Goal: Information Seeking & Learning: Learn about a topic

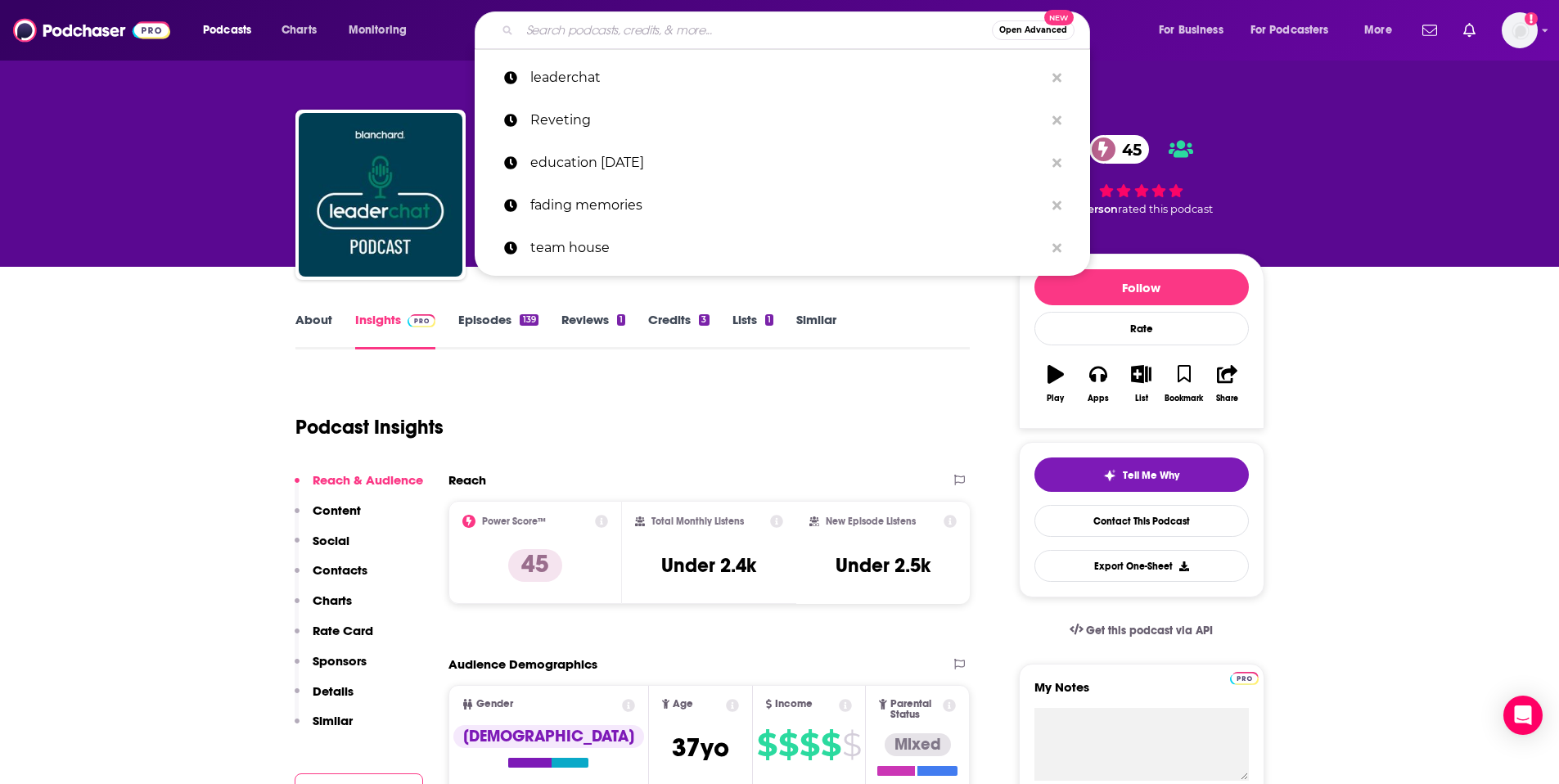
click at [771, 32] on input "Search podcasts, credits, & more..." at bounding box center [756, 30] width 472 height 27
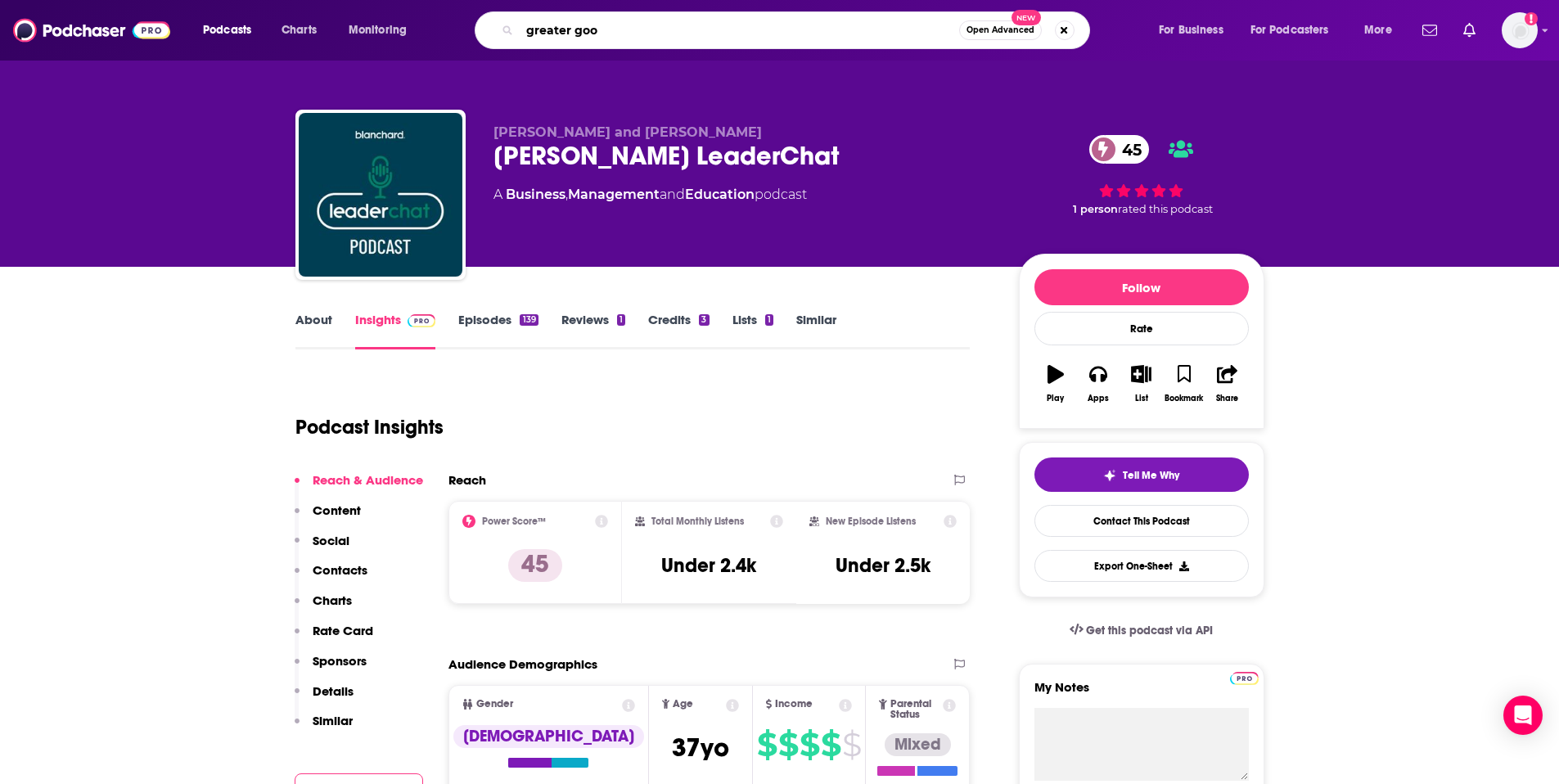
type input "greater good"
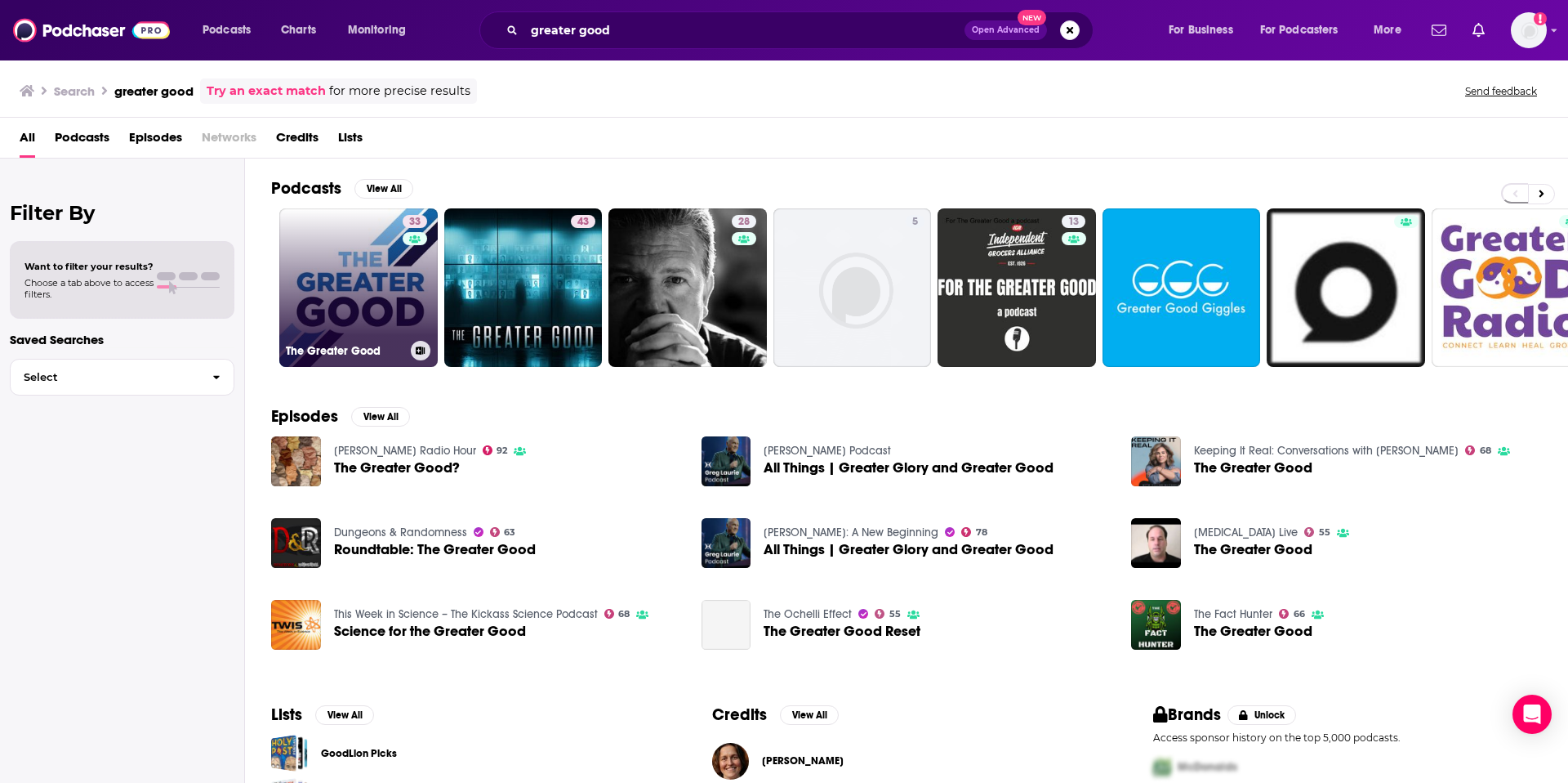
click at [338, 276] on link "33 The Greater Good" at bounding box center [358, 287] width 158 height 158
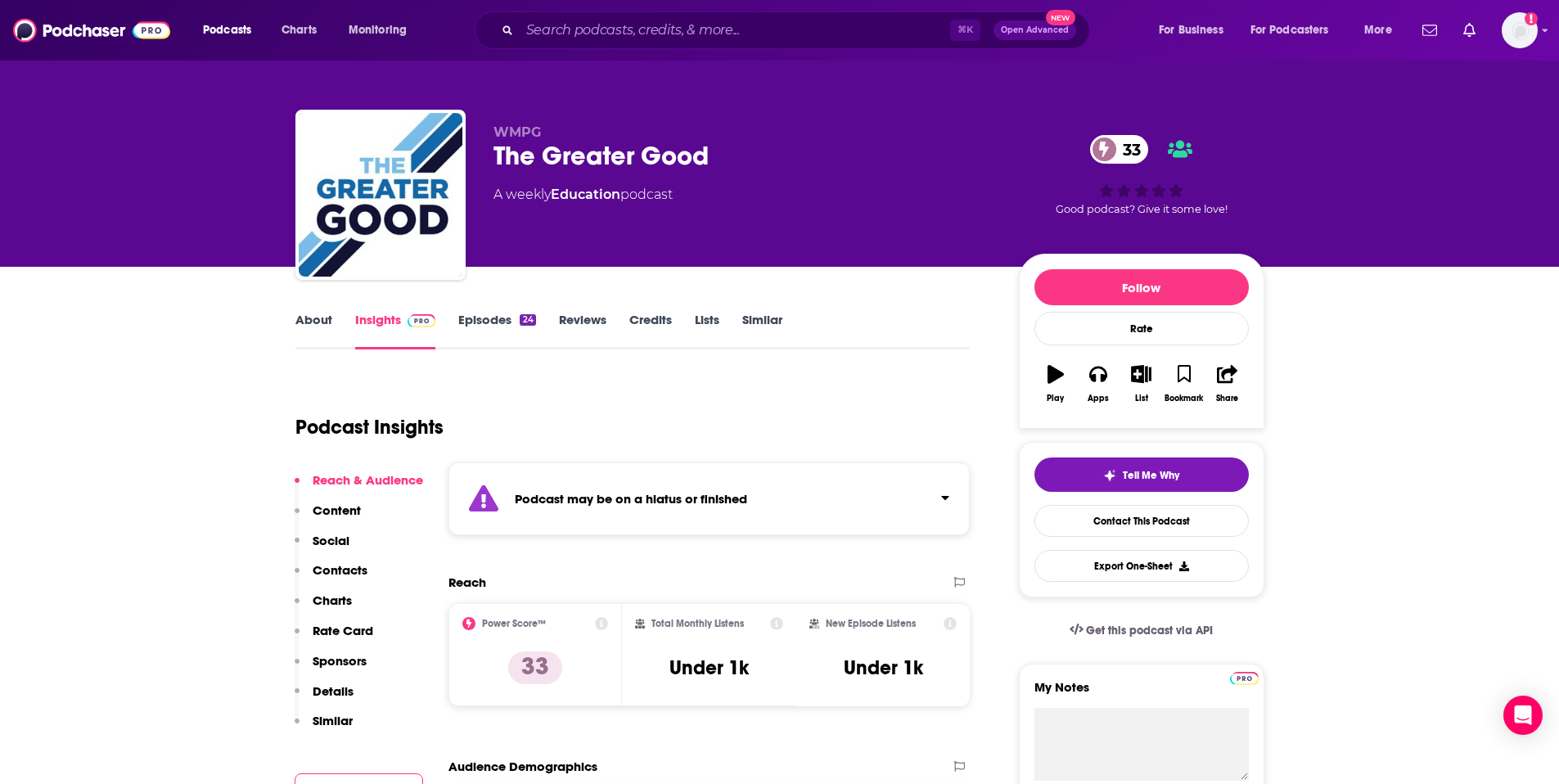
click at [319, 320] on link "About" at bounding box center [313, 331] width 37 height 38
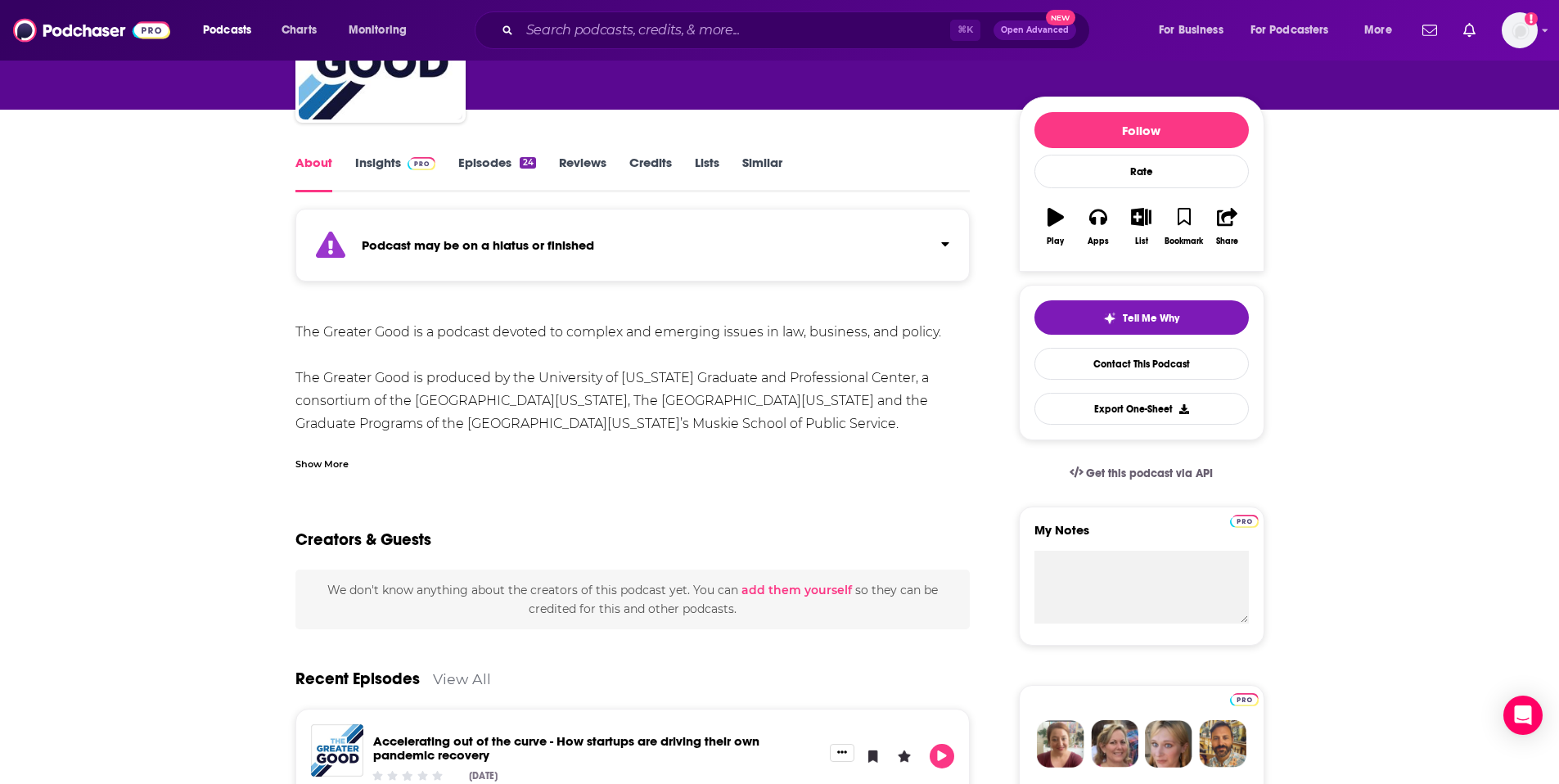
scroll to position [160, 0]
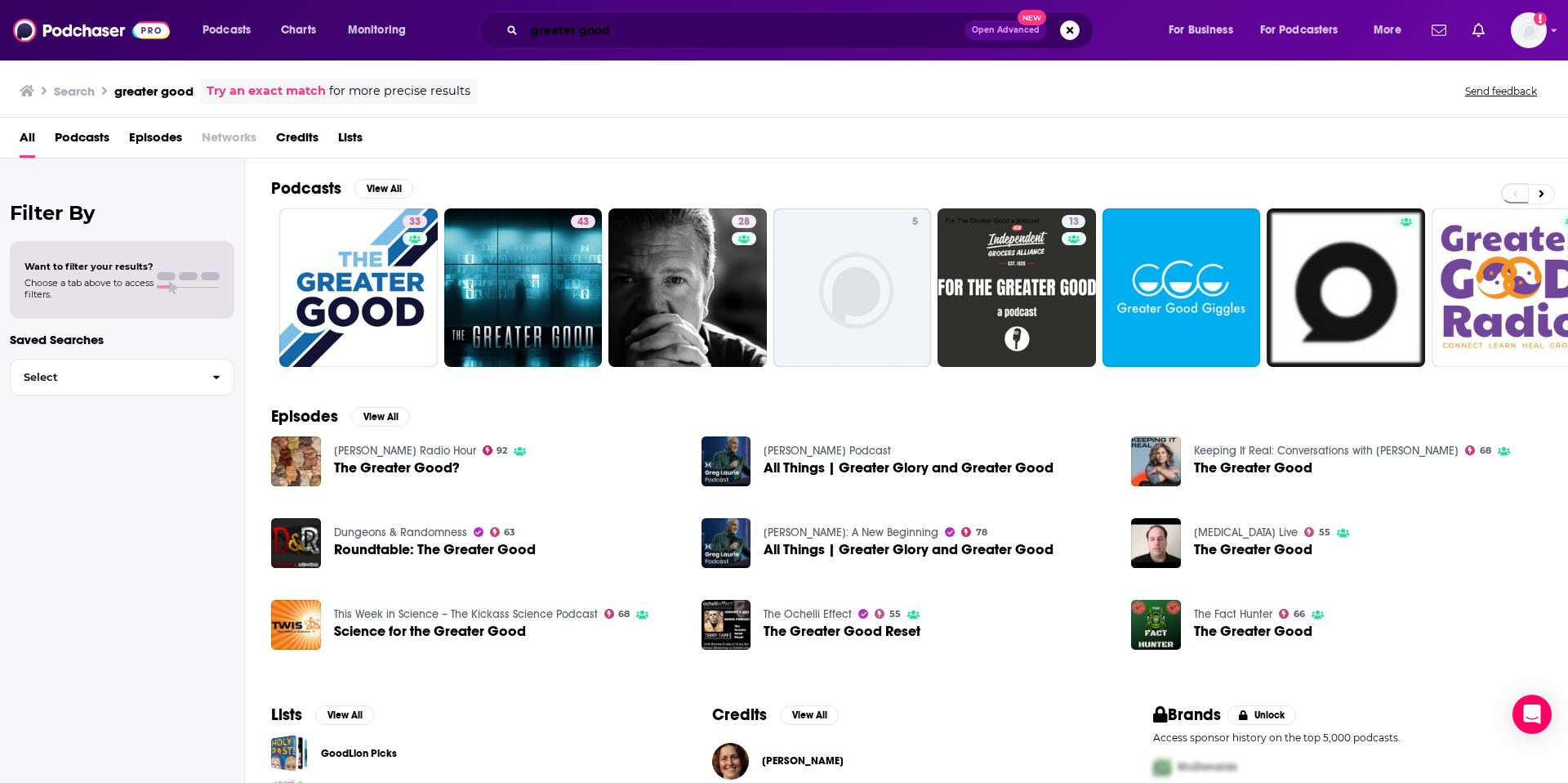
click at [557, 31] on input "greater good" at bounding box center [744, 30] width 440 height 27
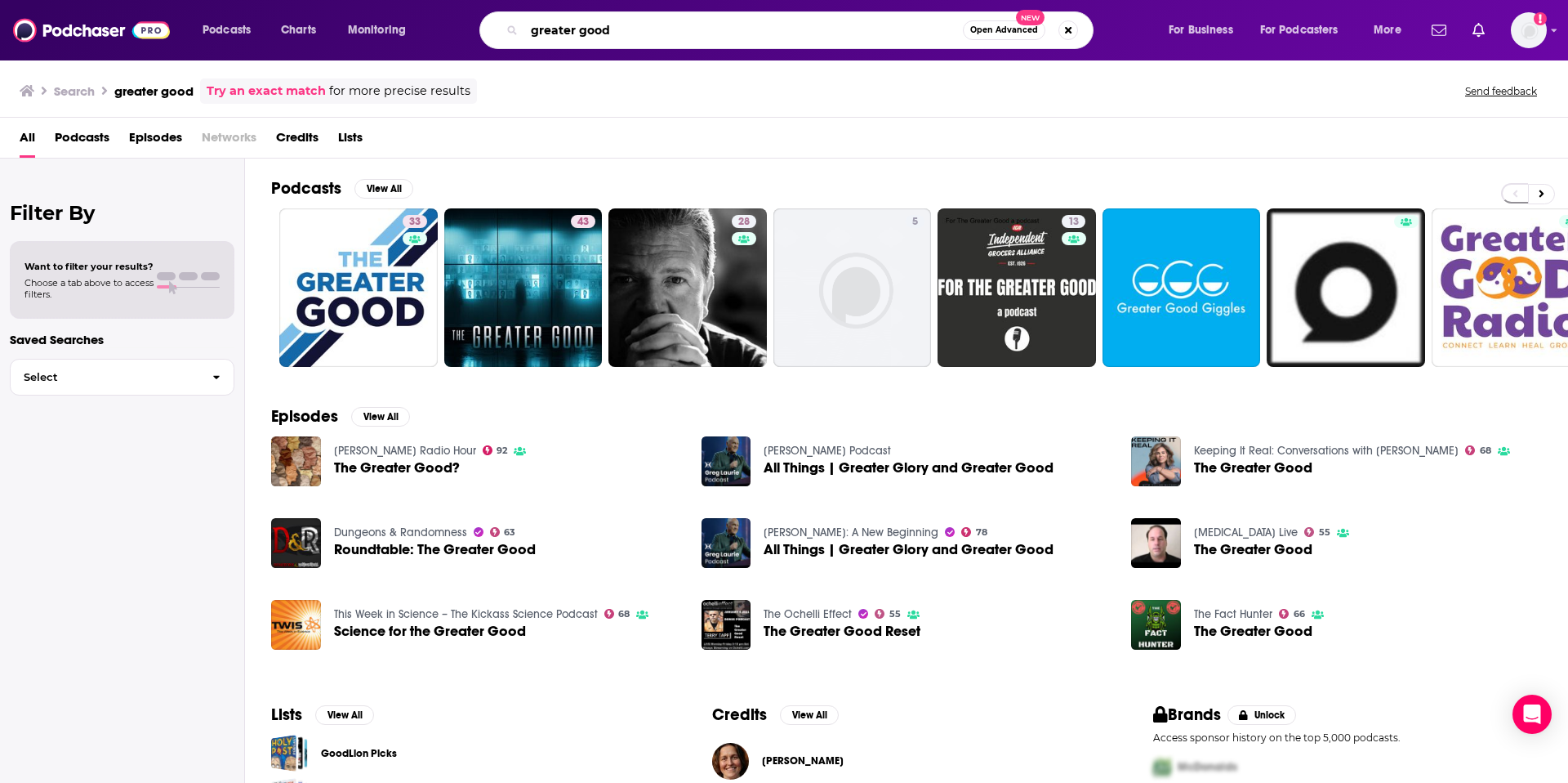
click at [557, 31] on input "greater good" at bounding box center [743, 30] width 438 height 27
type input "science of happiness"
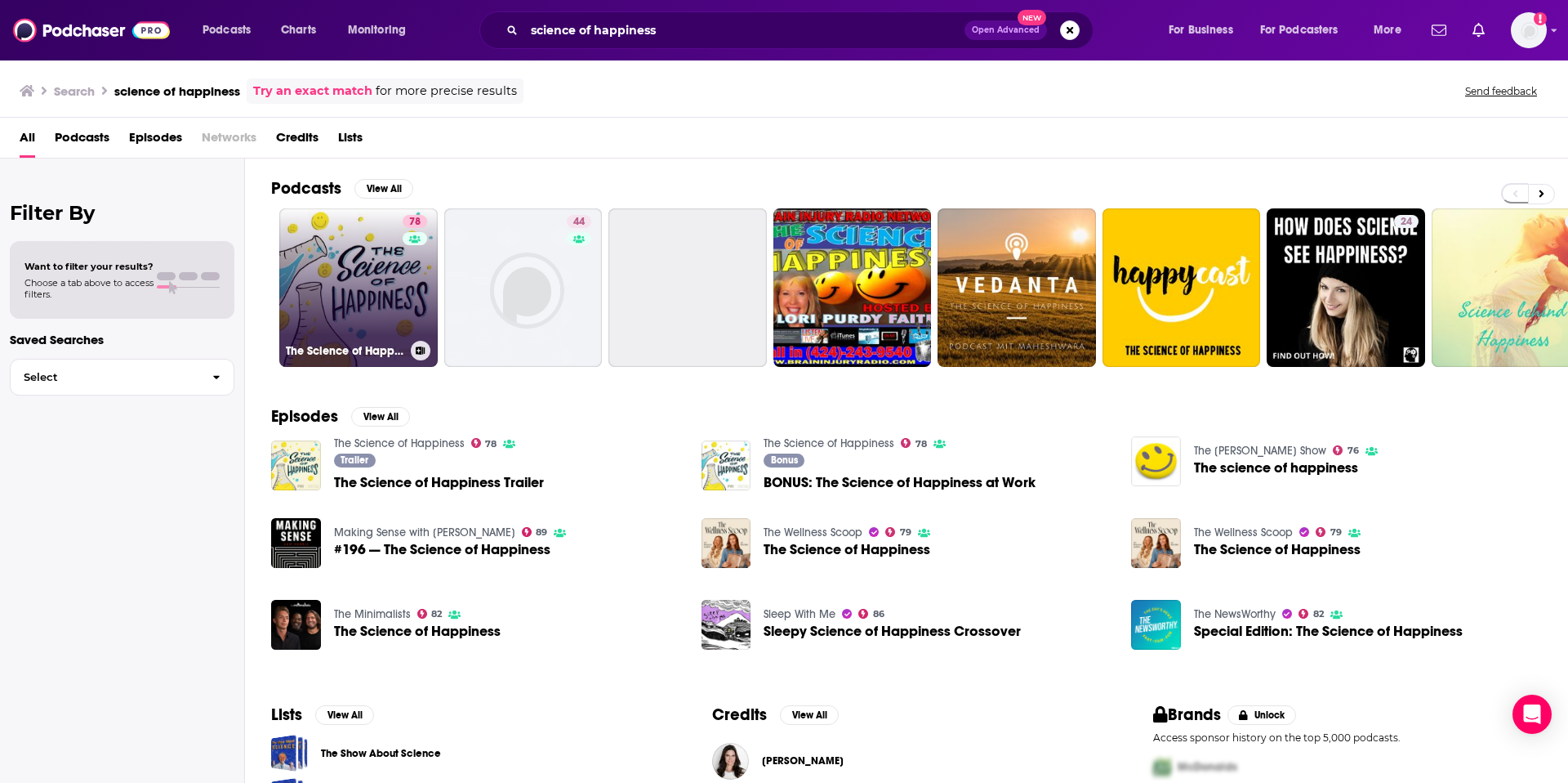
click at [338, 272] on link "78 The Science of Happiness" at bounding box center [358, 287] width 158 height 158
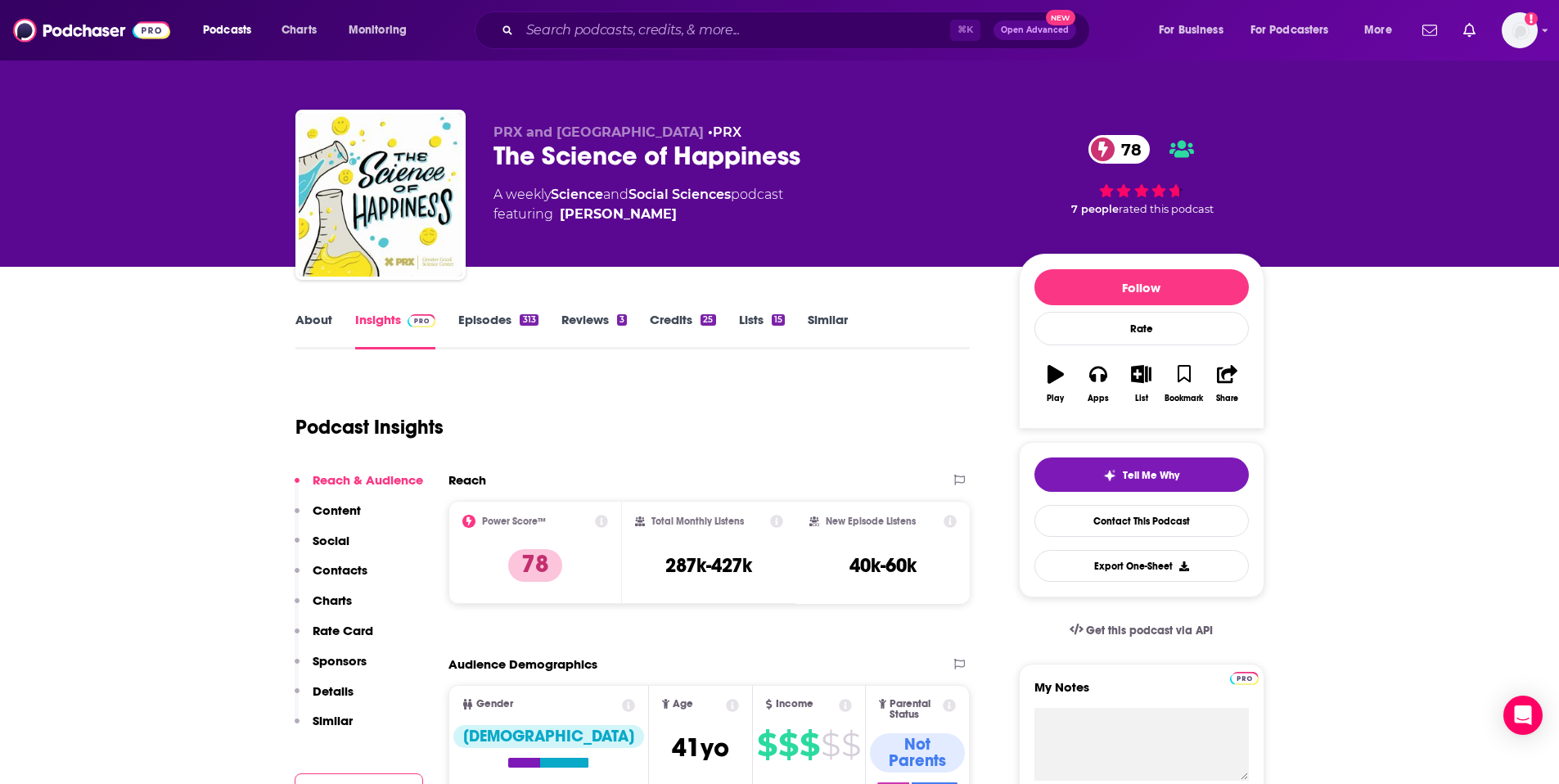
click at [317, 325] on link "About" at bounding box center [313, 331] width 37 height 38
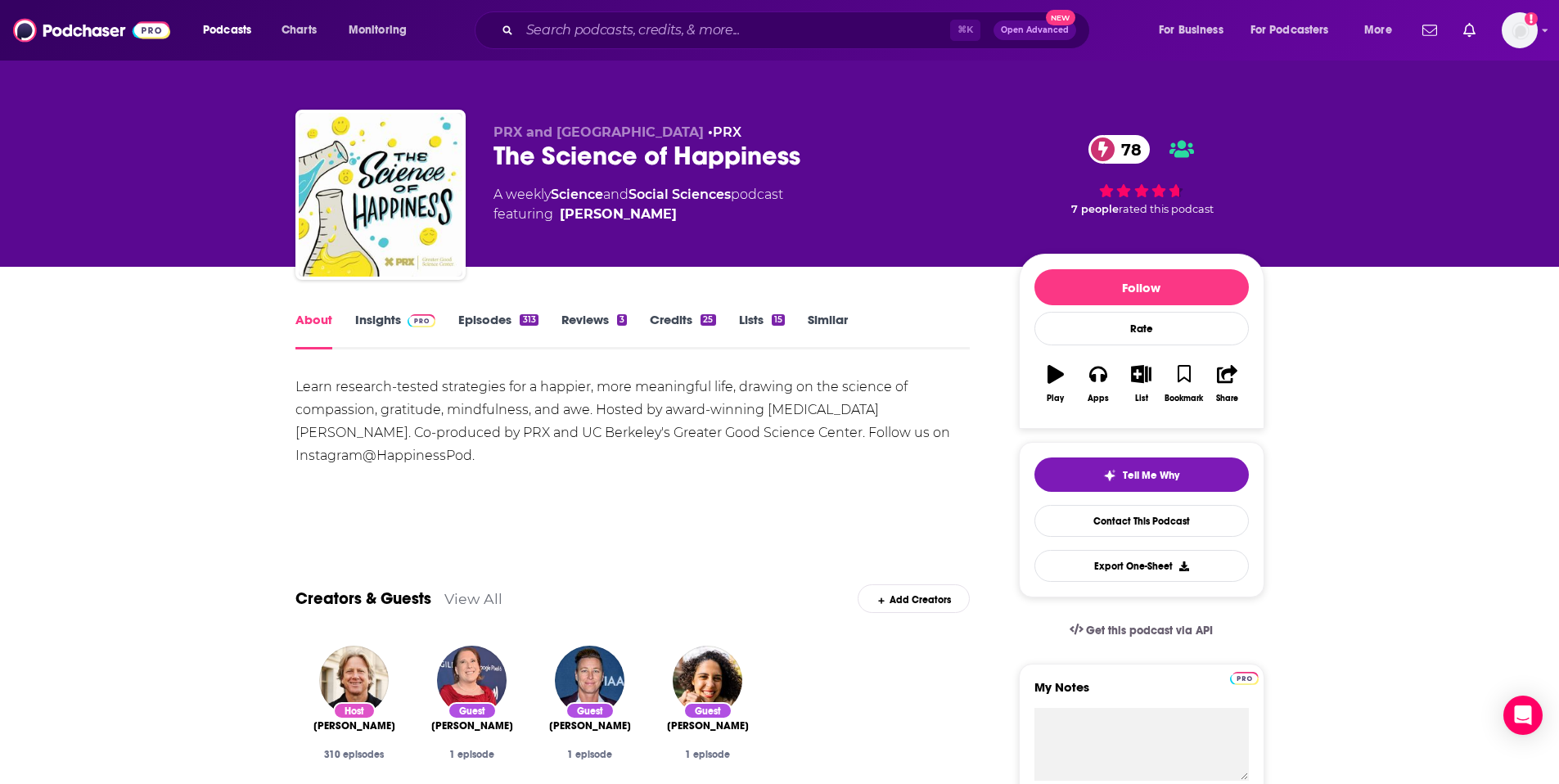
click at [394, 317] on link "Insights" at bounding box center [394, 331] width 81 height 38
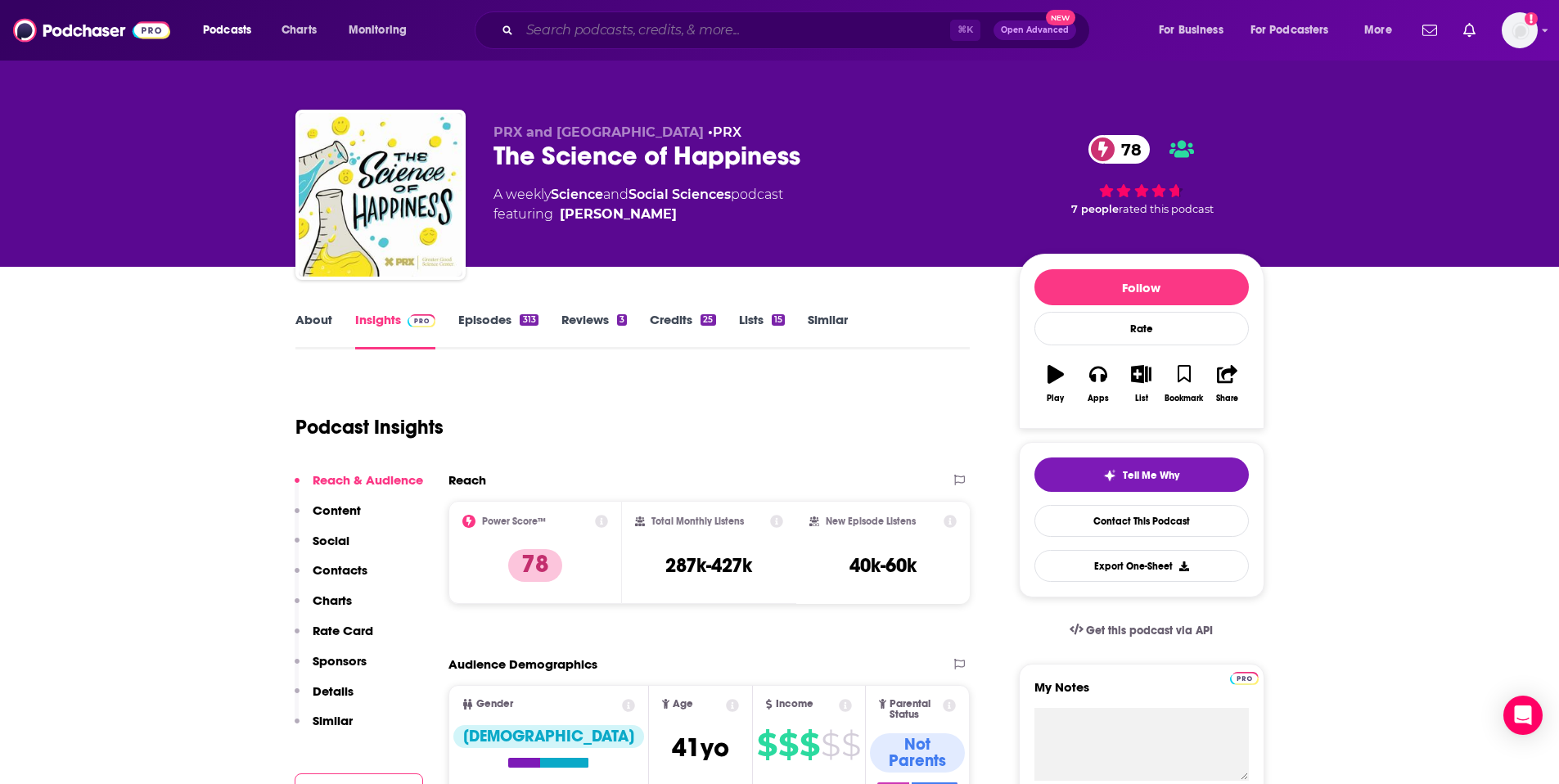
click at [775, 36] on input "Search podcasts, credits, & more..." at bounding box center [735, 30] width 431 height 27
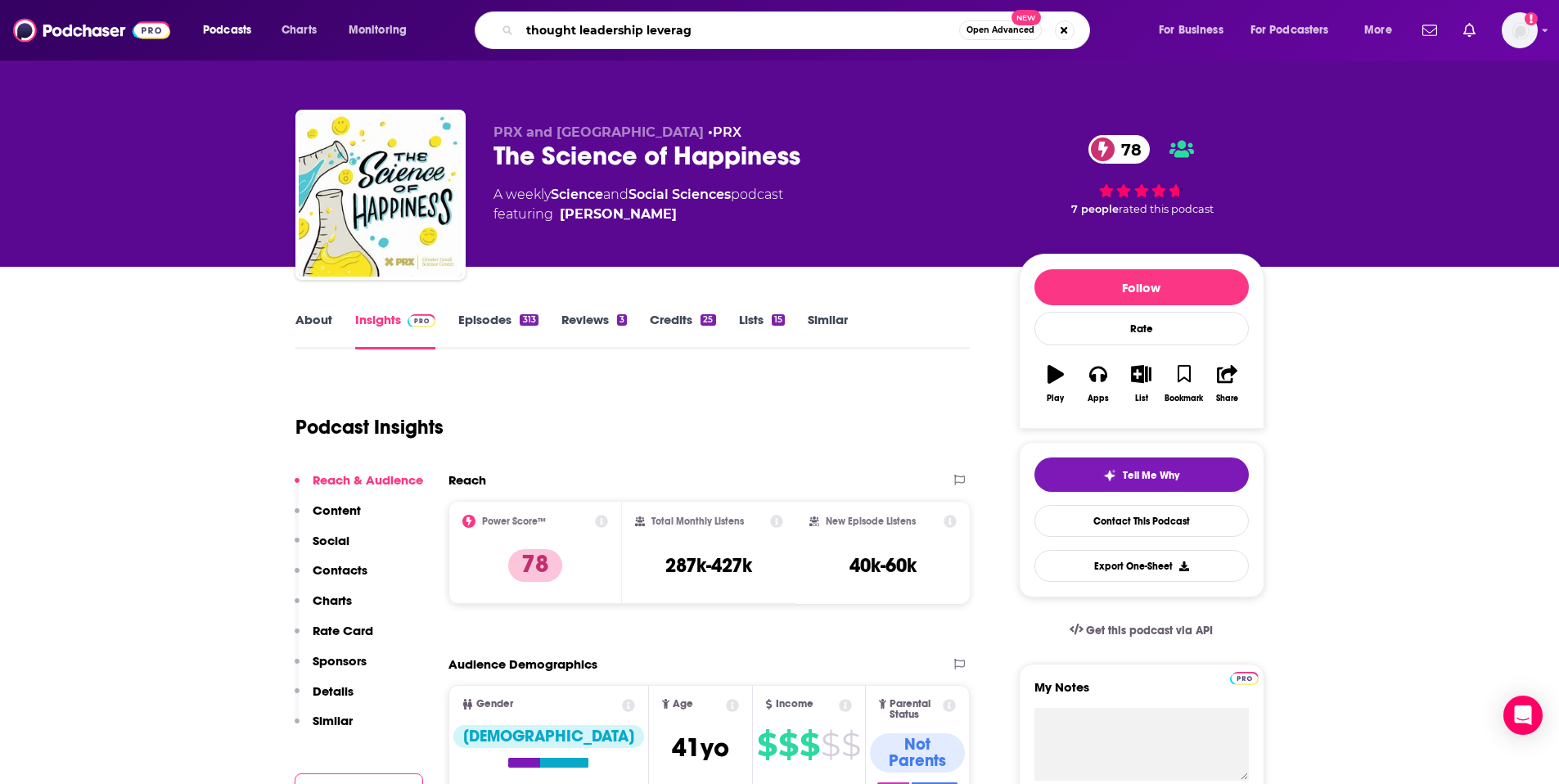
type input "thought leadership leverage"
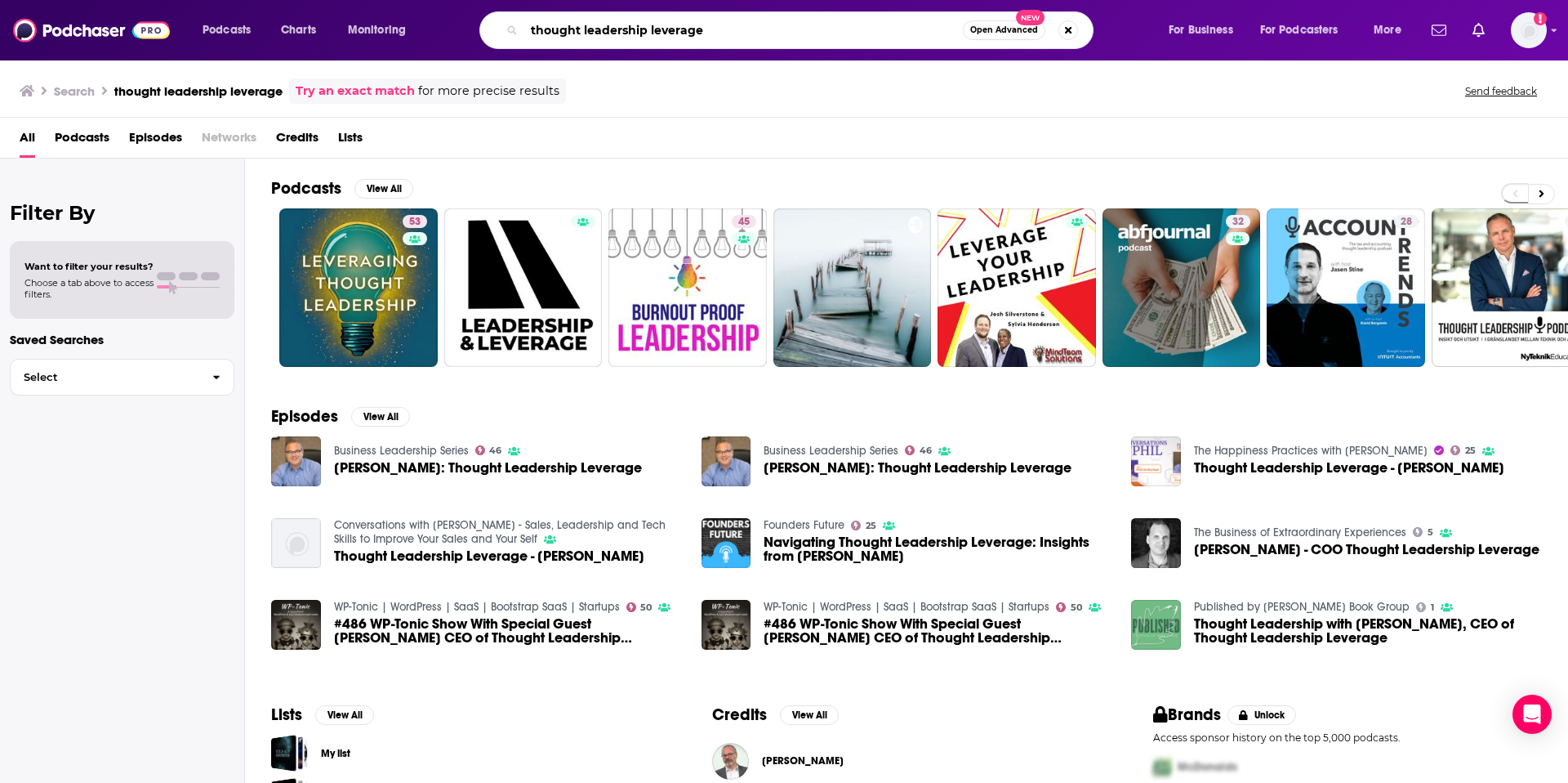
drag, startPoint x: 722, startPoint y: 30, endPoint x: 757, endPoint y: 23, distance: 35.7
click at [723, 29] on input "thought leadership leverage" at bounding box center [743, 30] width 438 height 27
click at [372, 468] on span "[PERSON_NAME]: Thought Leadership Leverage" at bounding box center [487, 468] width 308 height 14
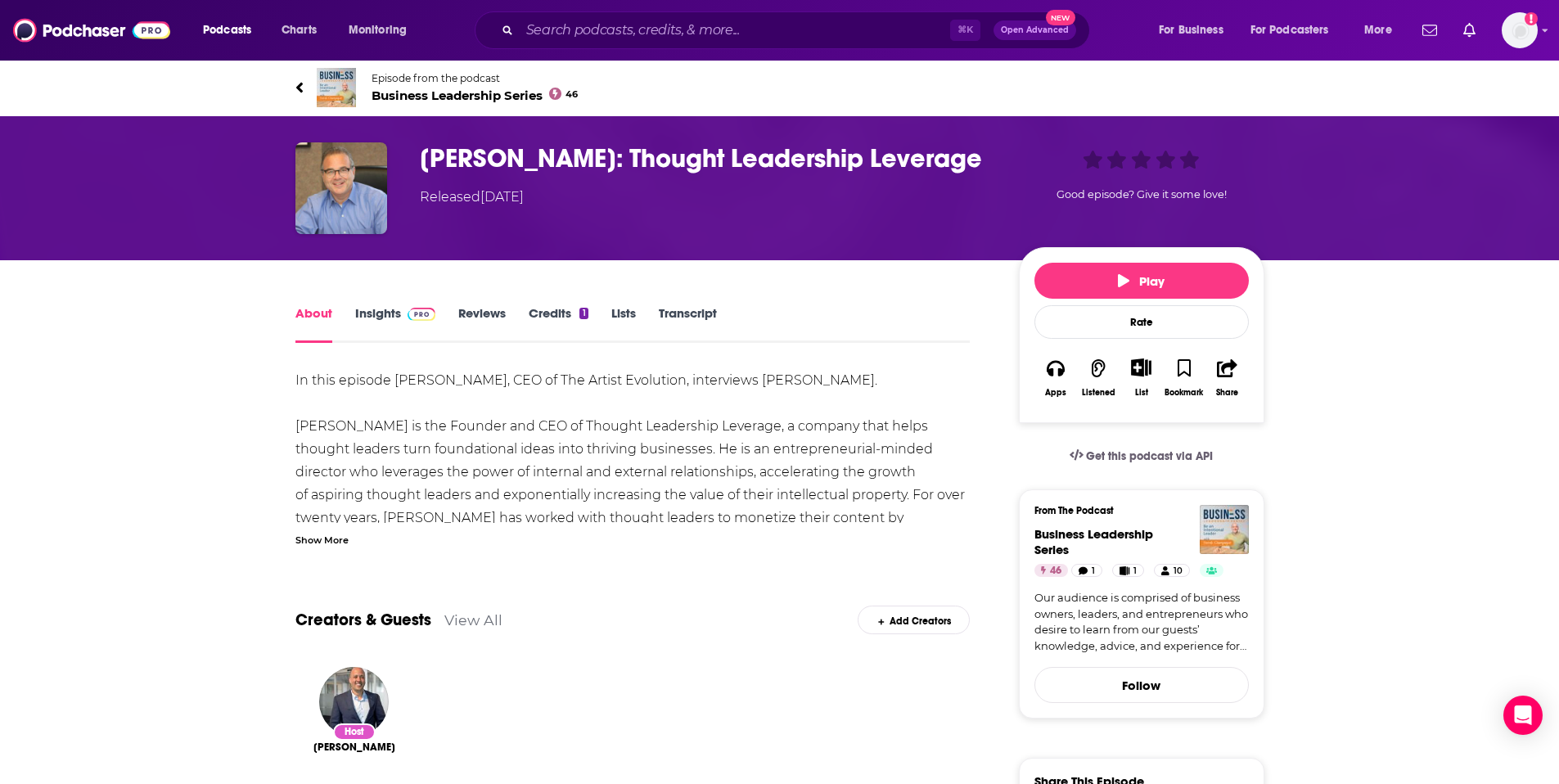
click at [494, 164] on h1 "[PERSON_NAME]: Thought Leadership Leverage" at bounding box center [706, 158] width 573 height 32
click at [376, 308] on link "Insights" at bounding box center [394, 324] width 81 height 38
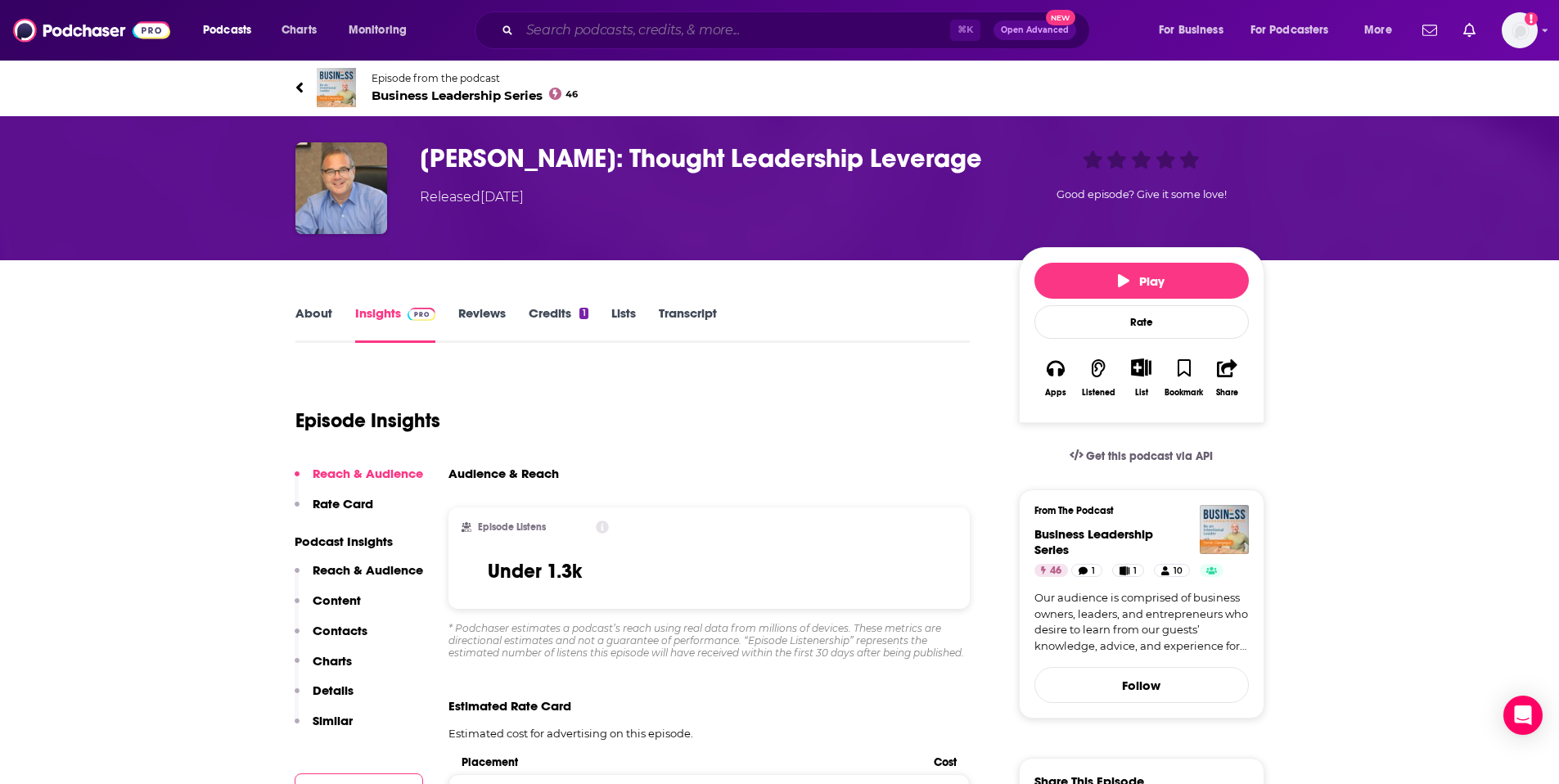
click at [669, 27] on input "Search podcasts, credits, & more..." at bounding box center [735, 30] width 431 height 27
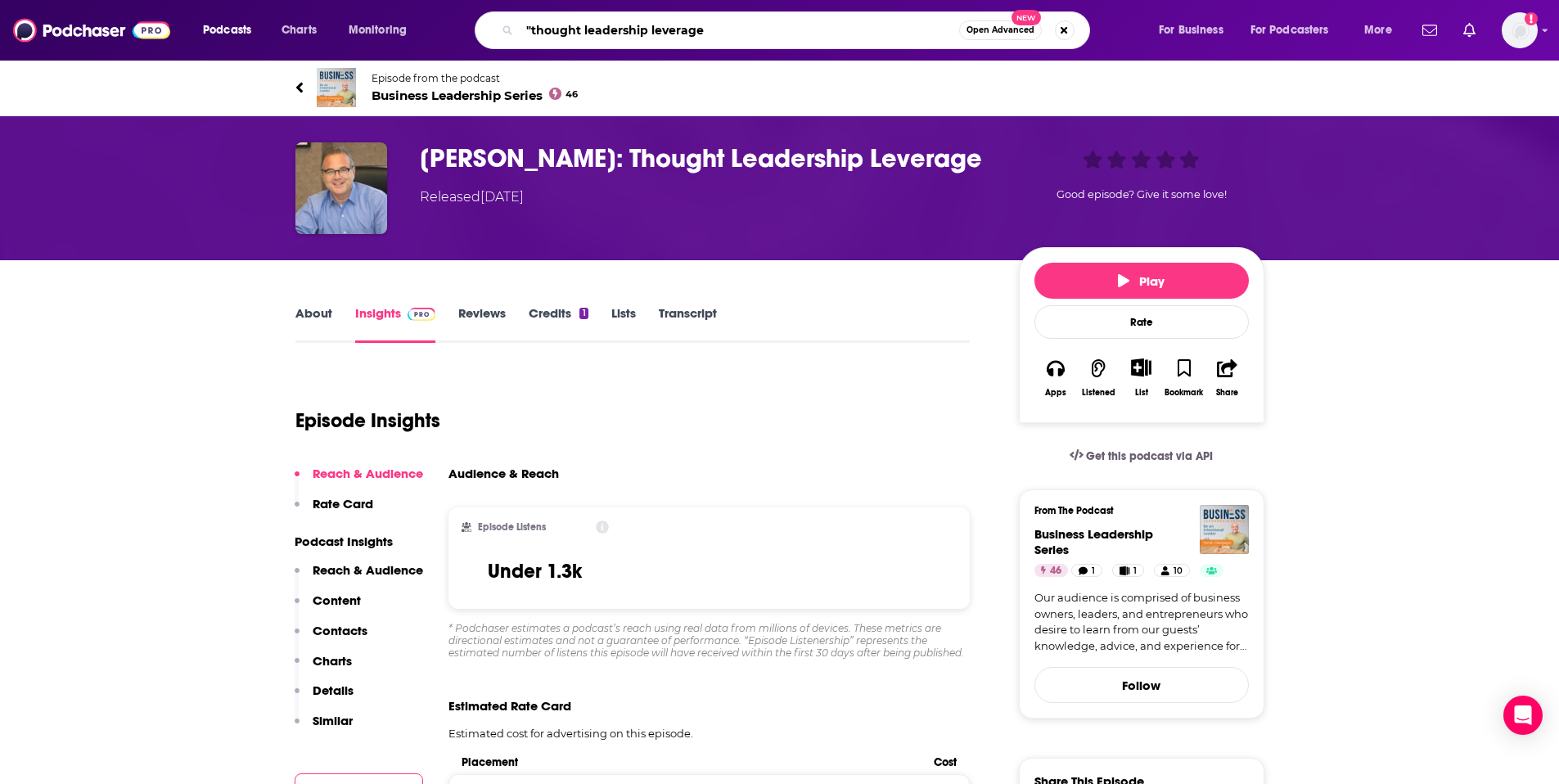
type input ""thought leadership leverage""
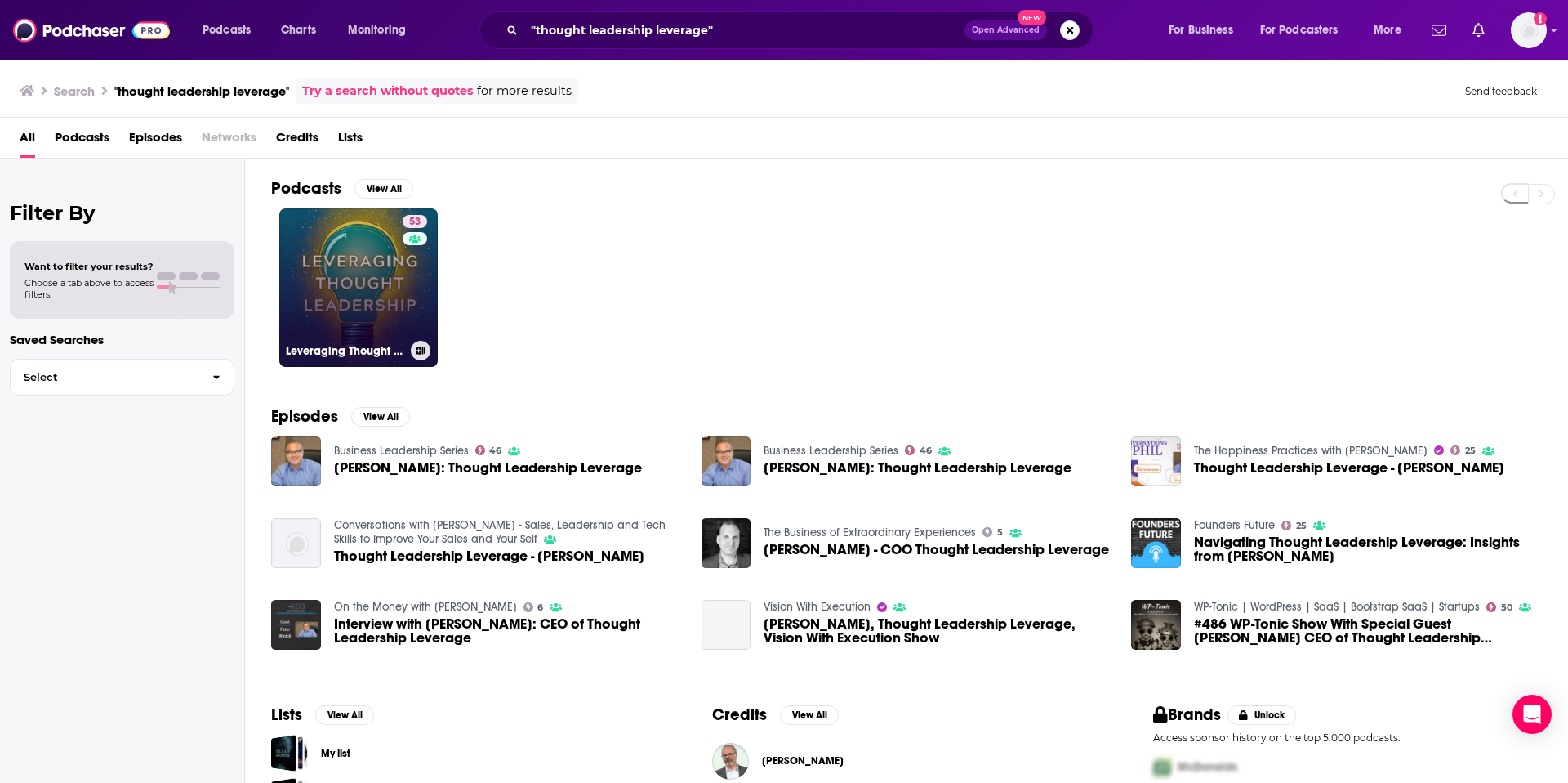
click at [371, 271] on link "53 Leveraging Thought Leadership" at bounding box center [358, 287] width 158 height 158
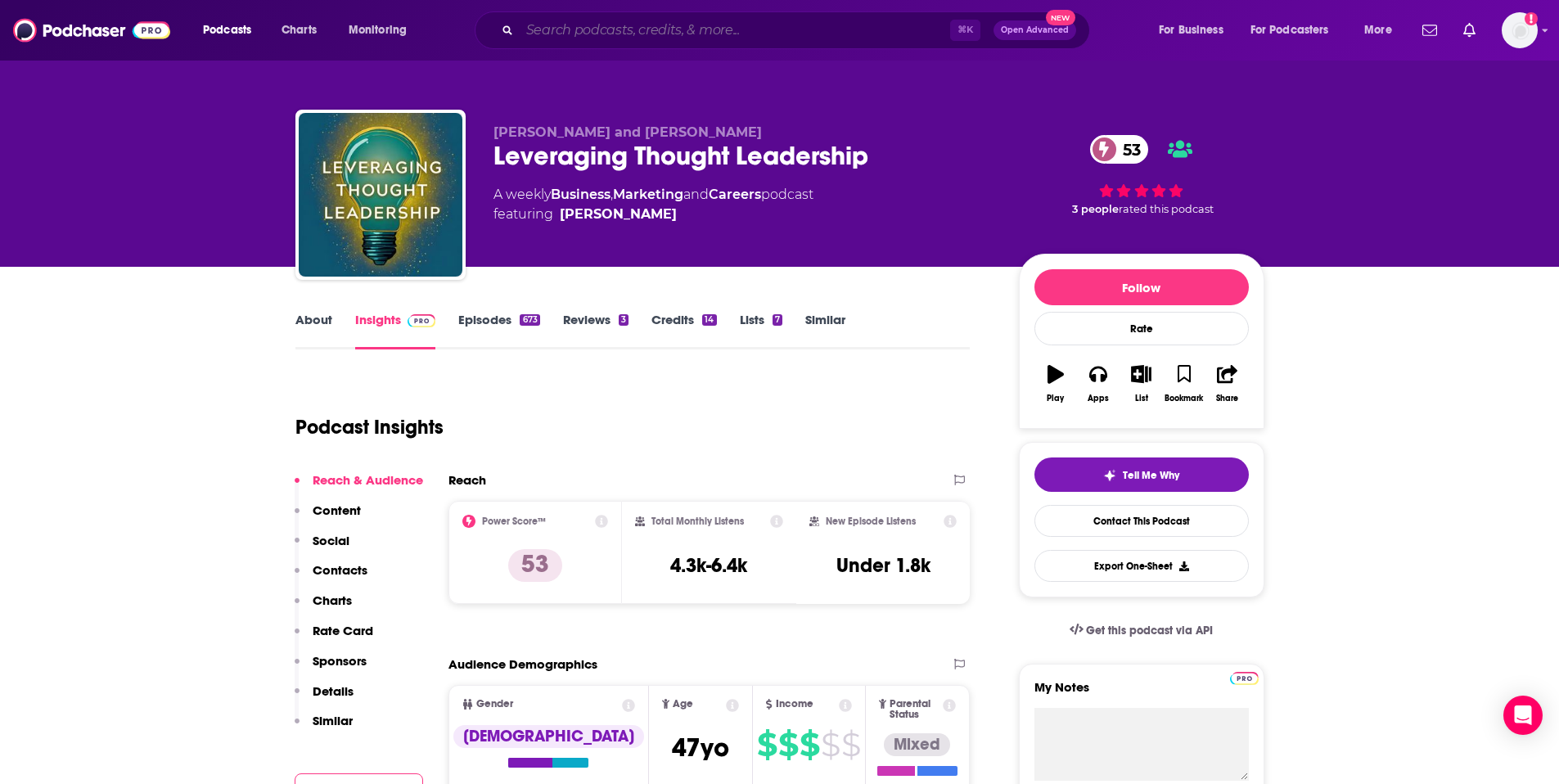
click at [824, 33] on input "Search podcasts, credits, & more..." at bounding box center [735, 30] width 431 height 27
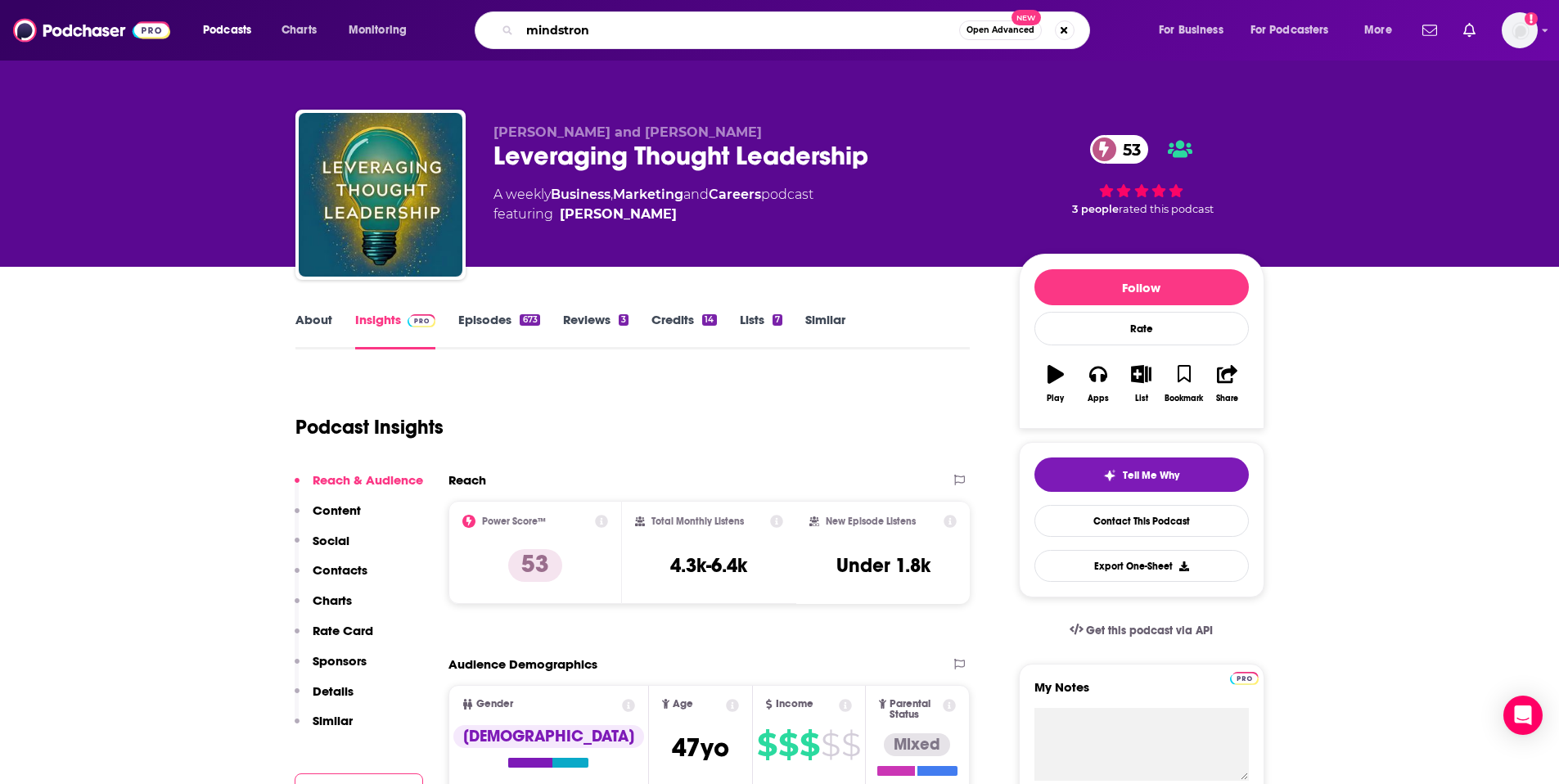
type input "mindstrong"
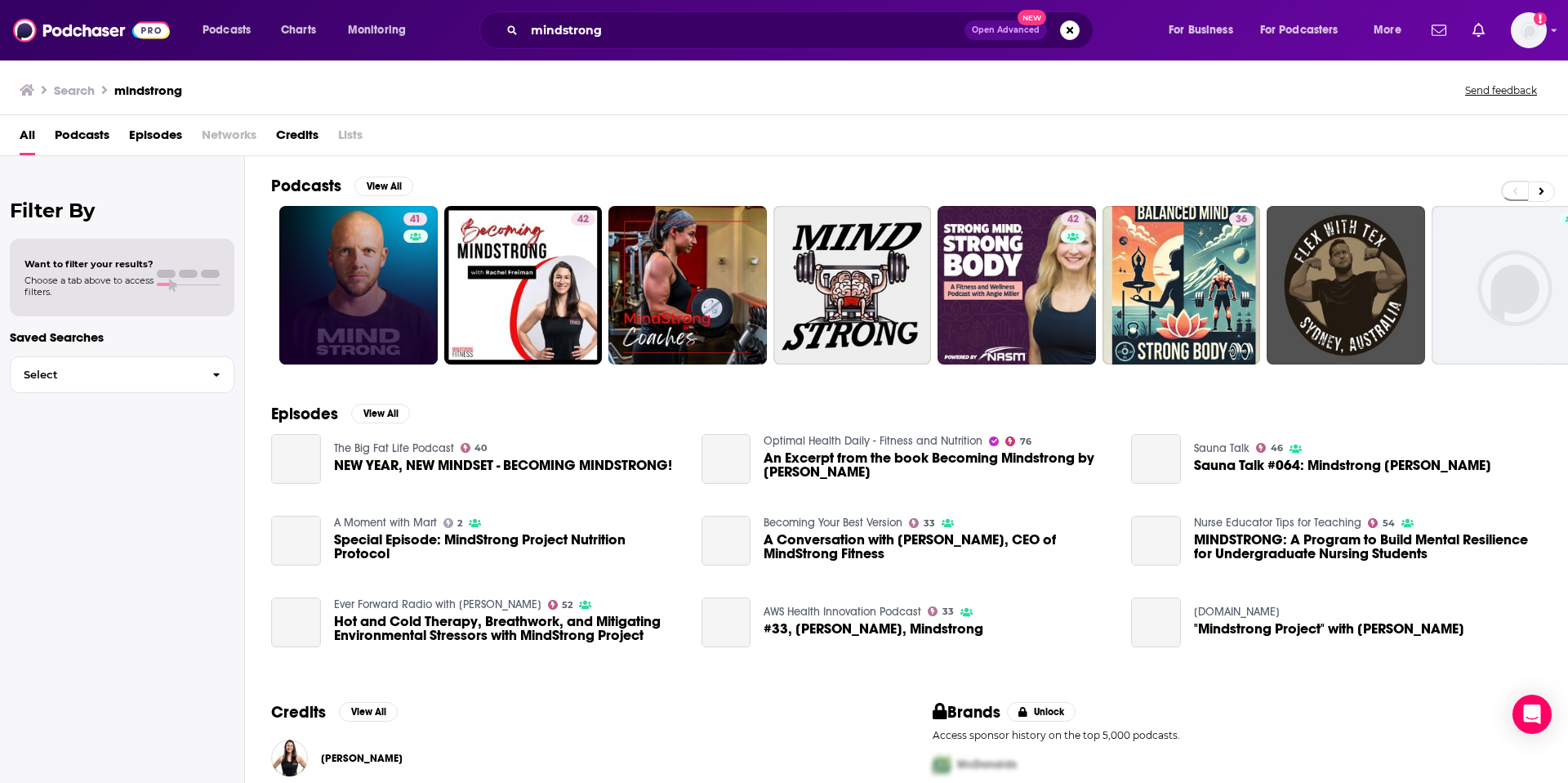
click at [300, 271] on link "41" at bounding box center [358, 284] width 158 height 158
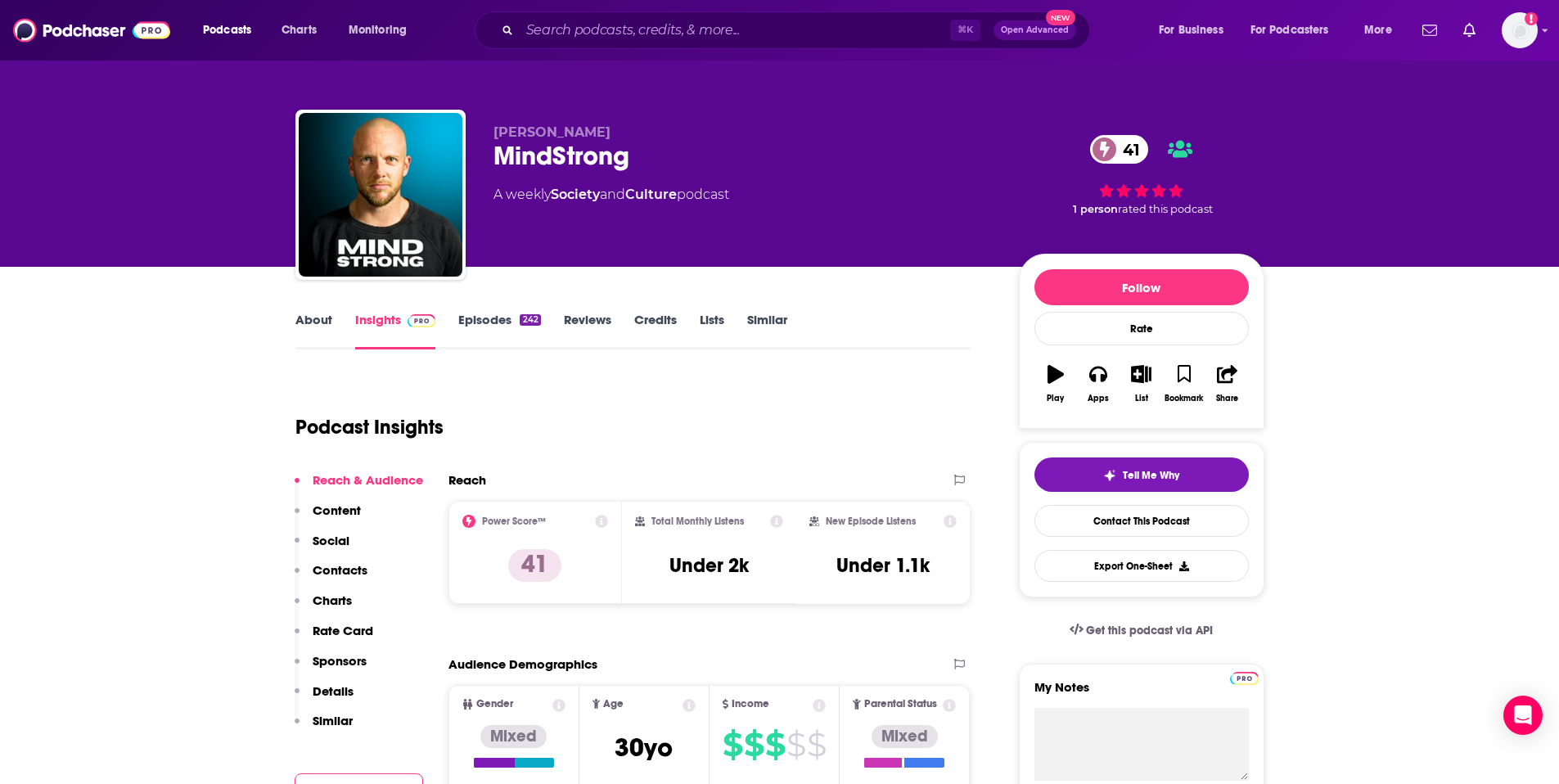
click at [313, 322] on link "About" at bounding box center [313, 331] width 37 height 38
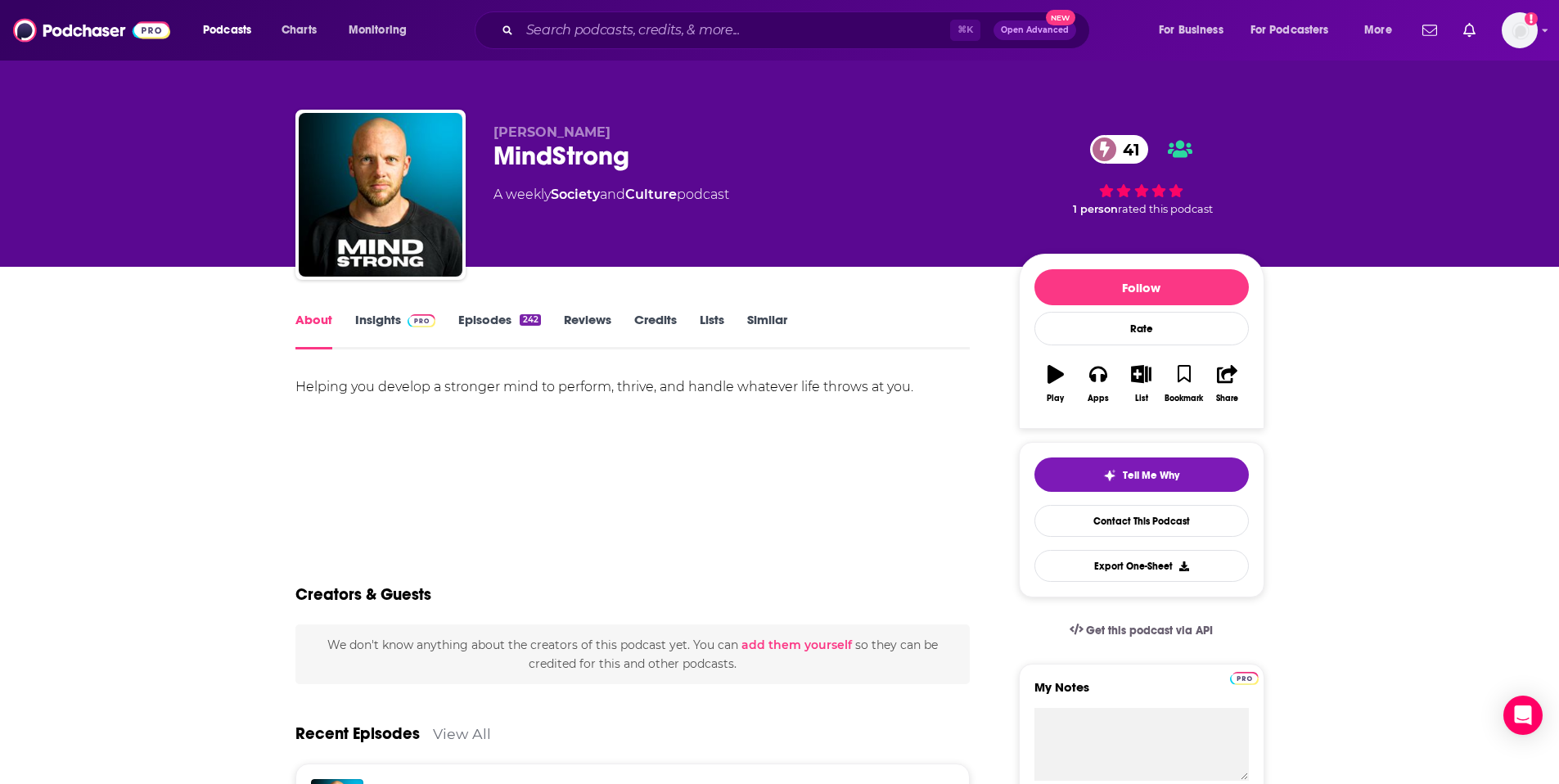
click at [364, 323] on link "Insights" at bounding box center [394, 331] width 81 height 38
